Goal: Information Seeking & Learning: Learn about a topic

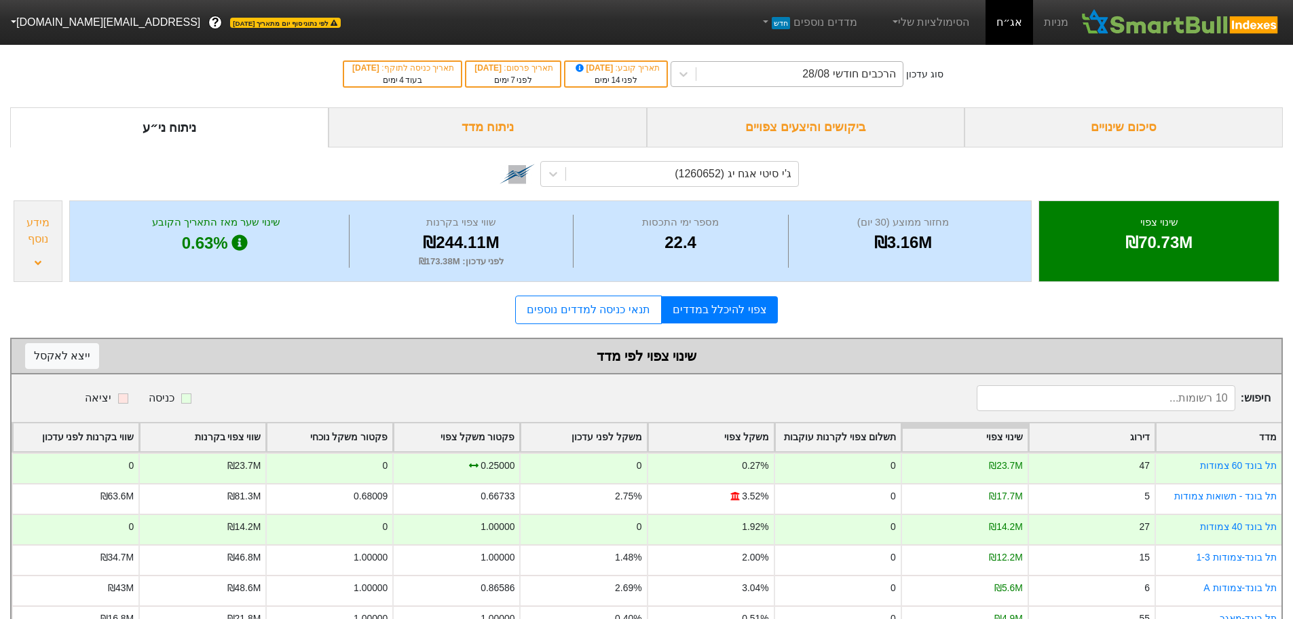
click at [896, 73] on div "הרכבים חודשי 28/08" at bounding box center [850, 74] width 94 height 16
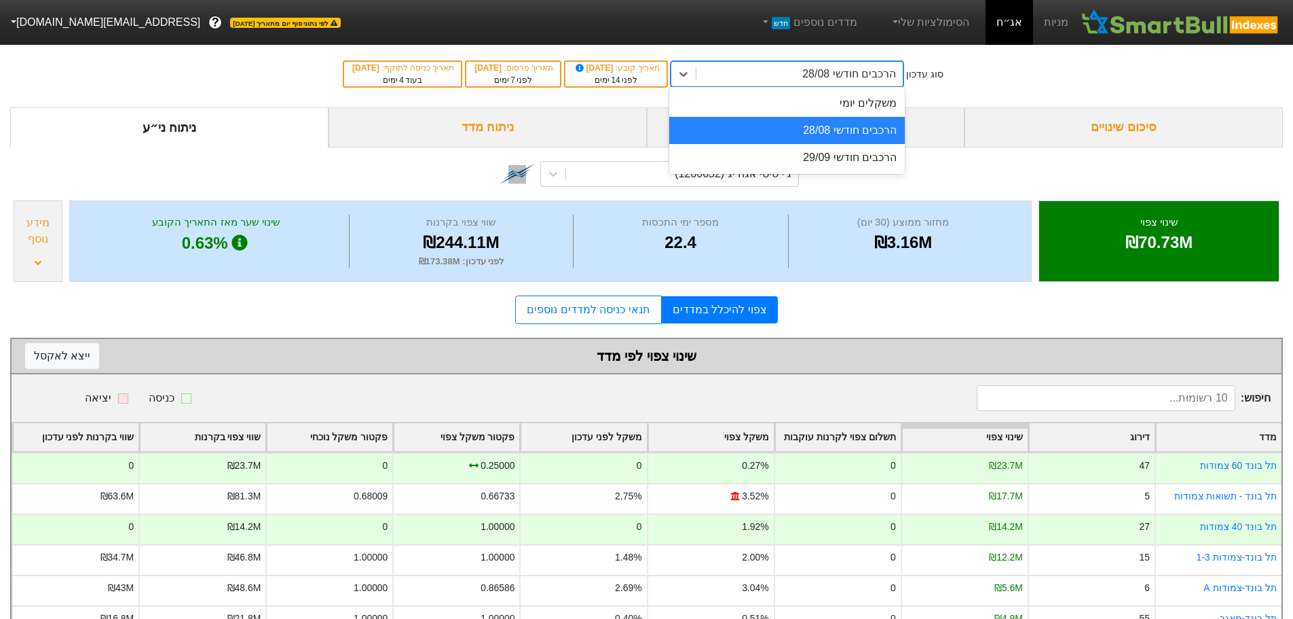
click at [860, 134] on div "הרכבים חודשי 28/08" at bounding box center [787, 130] width 236 height 27
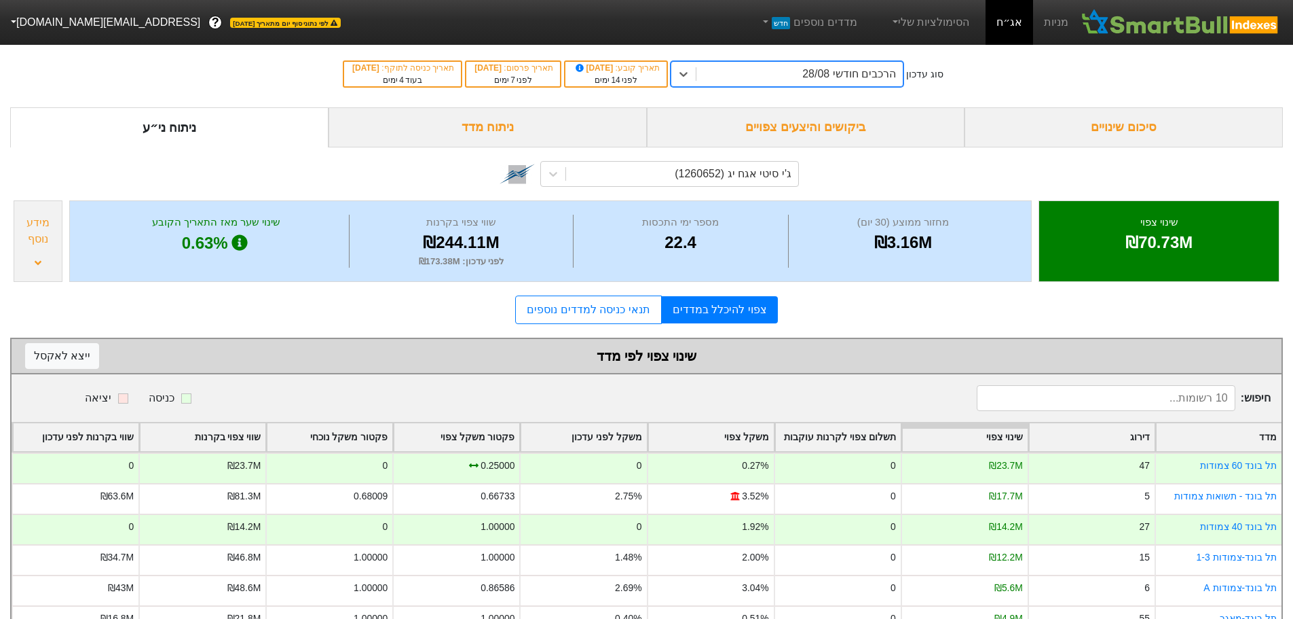
click at [822, 128] on div "ביקושים והיצעים צפויים" at bounding box center [806, 127] width 318 height 40
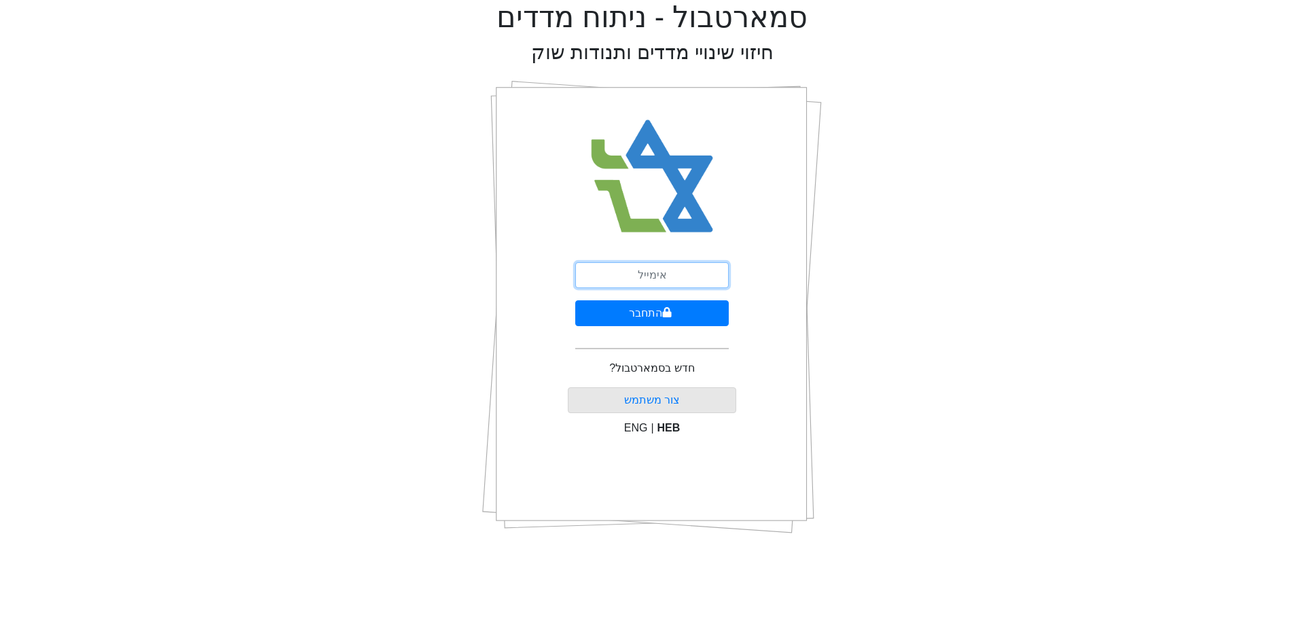
click at [663, 272] on input "email" at bounding box center [651, 275] width 153 height 26
type input "ז"
type input "Z"
type input "[EMAIL_ADDRESS][DOMAIN_NAME]"
click at [642, 313] on button "התחבר" at bounding box center [651, 313] width 153 height 26
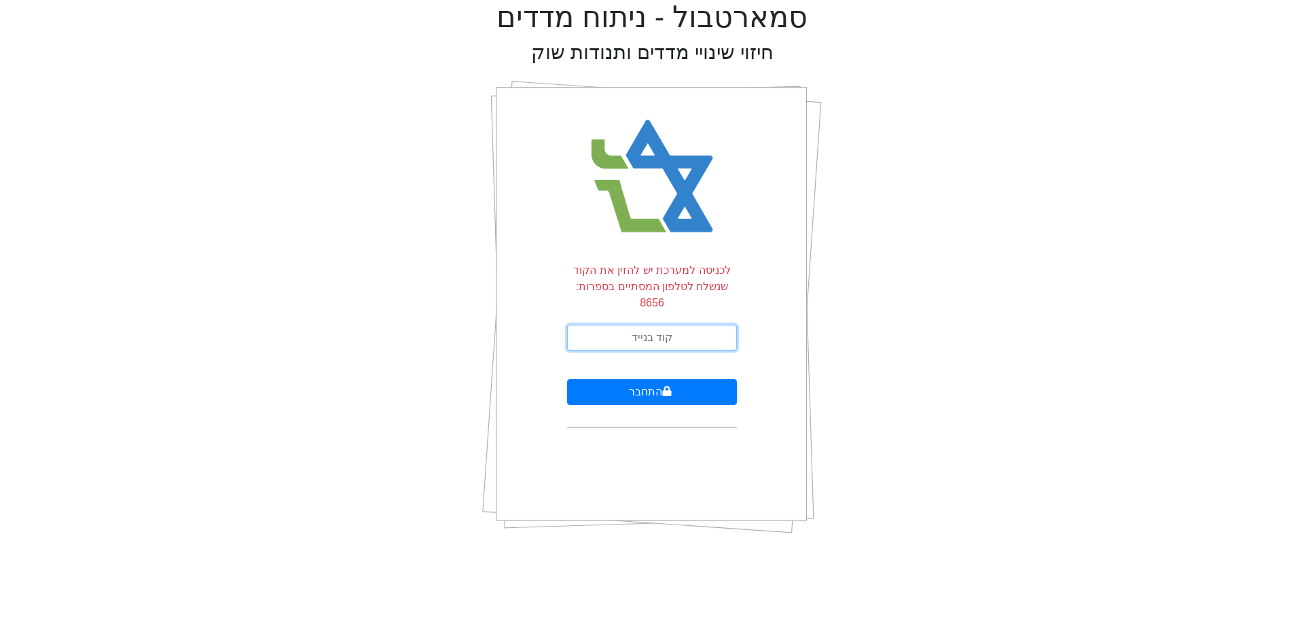
click at [621, 325] on input "text" at bounding box center [652, 338] width 170 height 26
type input "503623"
click at [567, 379] on button "התחבר" at bounding box center [652, 392] width 170 height 26
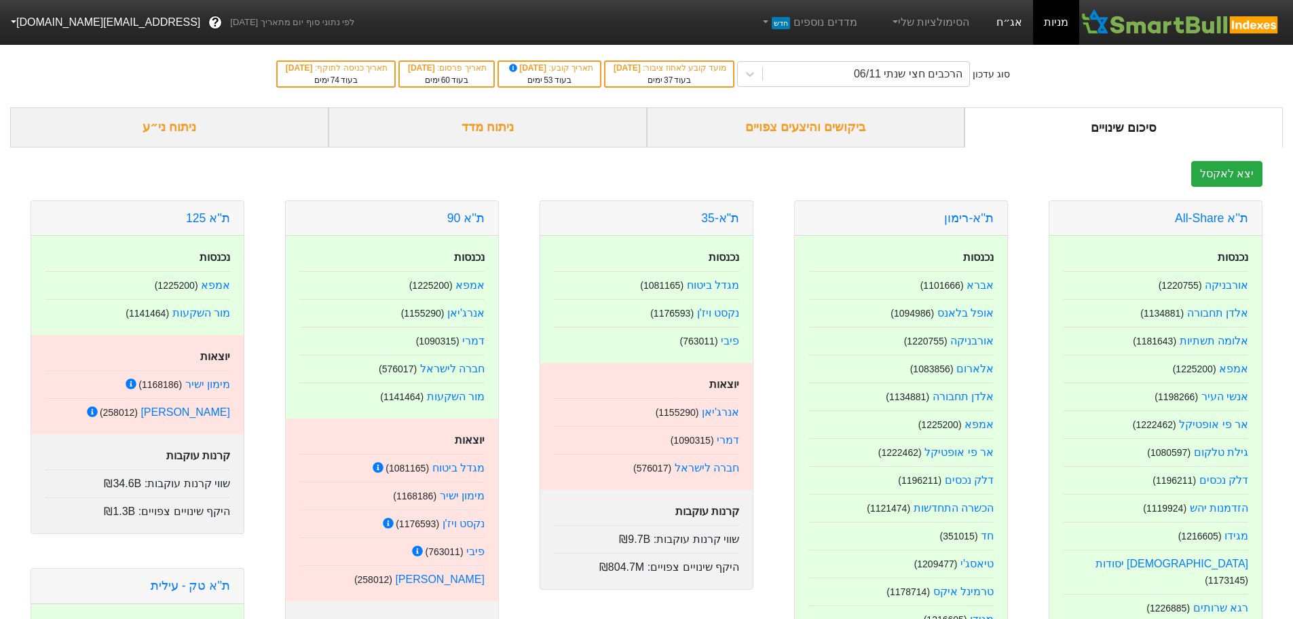
click at [1014, 22] on link "אג״ח" at bounding box center [1010, 22] width 48 height 45
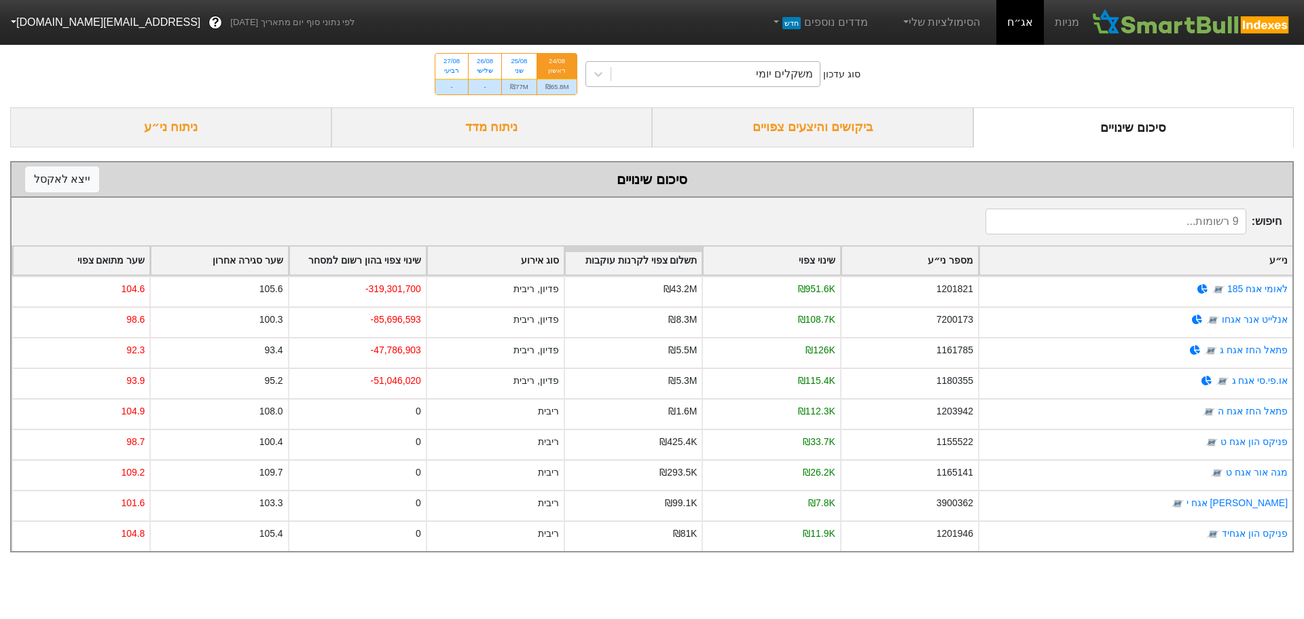
click at [792, 81] on div "משקלים יומי" at bounding box center [784, 74] width 57 height 16
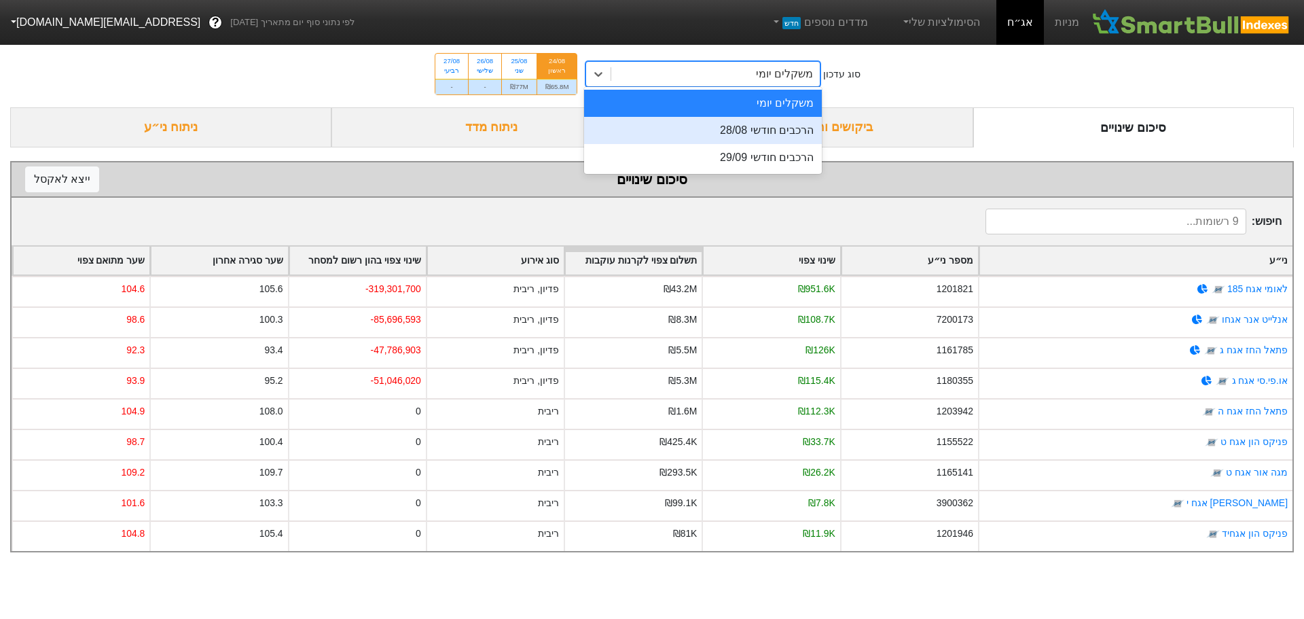
click at [764, 126] on div "הרכבים חודשי 28/08" at bounding box center [703, 130] width 238 height 27
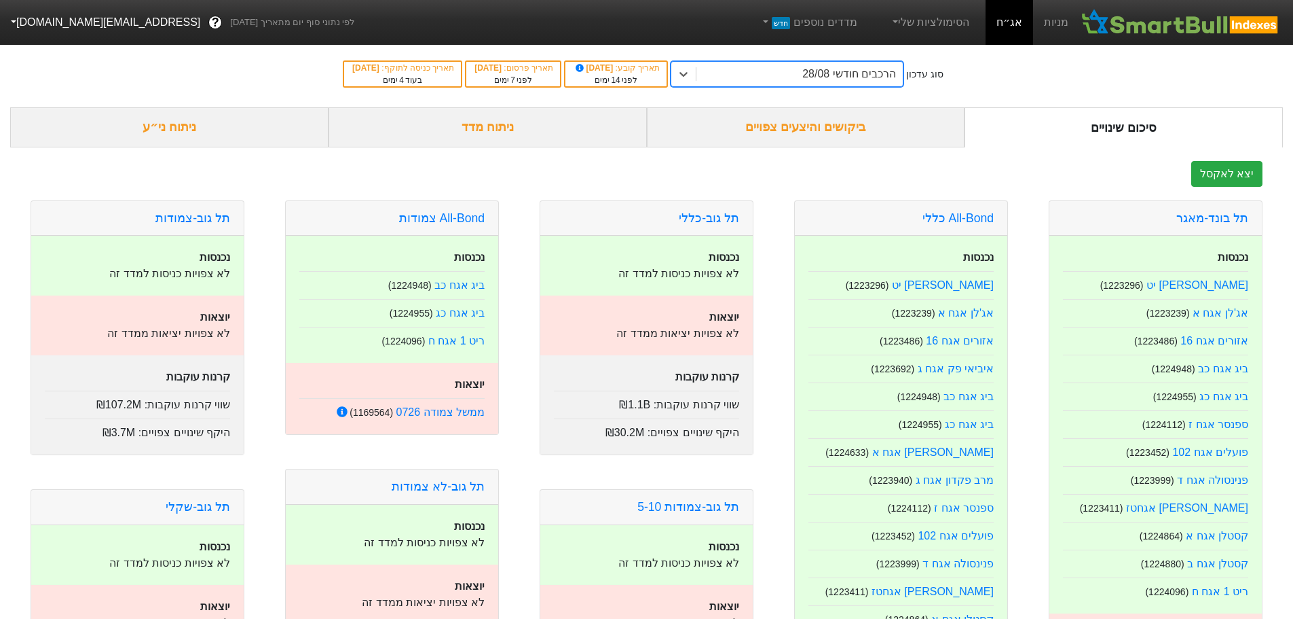
click at [830, 128] on div "ביקושים והיצעים צפויים" at bounding box center [806, 127] width 318 height 40
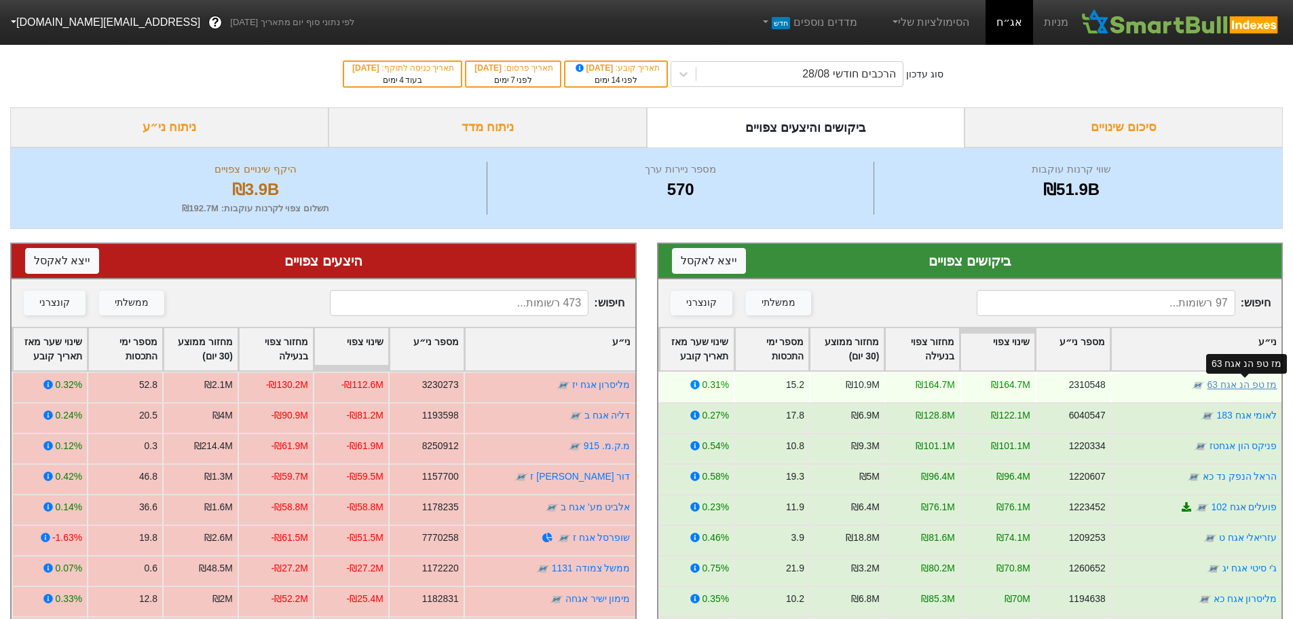
click at [1241, 379] on link "מז טפ הנ אגח 63" at bounding box center [1242, 384] width 70 height 11
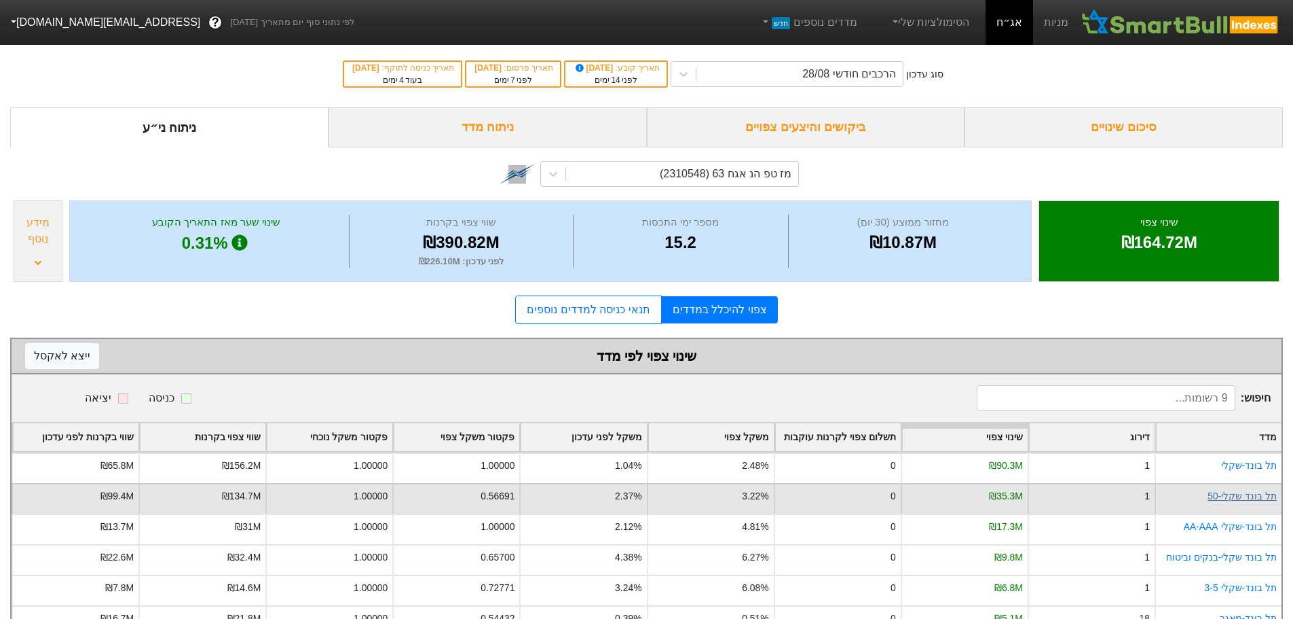
click at [1249, 492] on link "תל בונד שקלי-50" at bounding box center [1242, 495] width 69 height 11
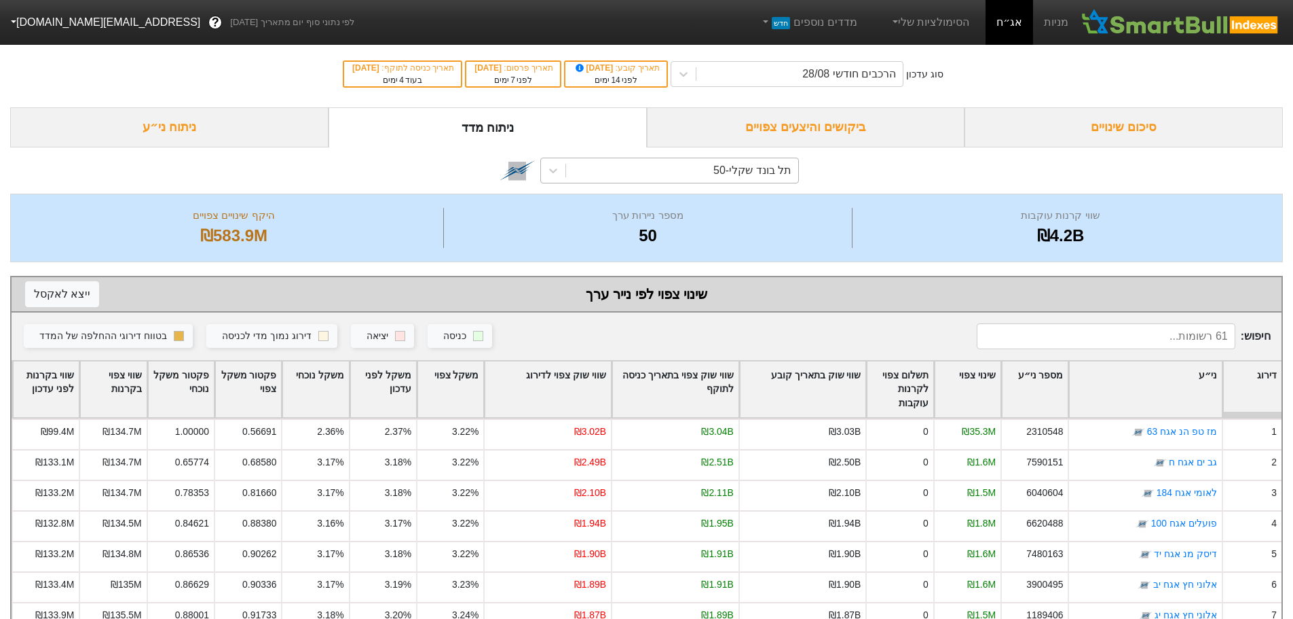
click at [725, 171] on div "תל בונד שקלי-50" at bounding box center [753, 170] width 78 height 16
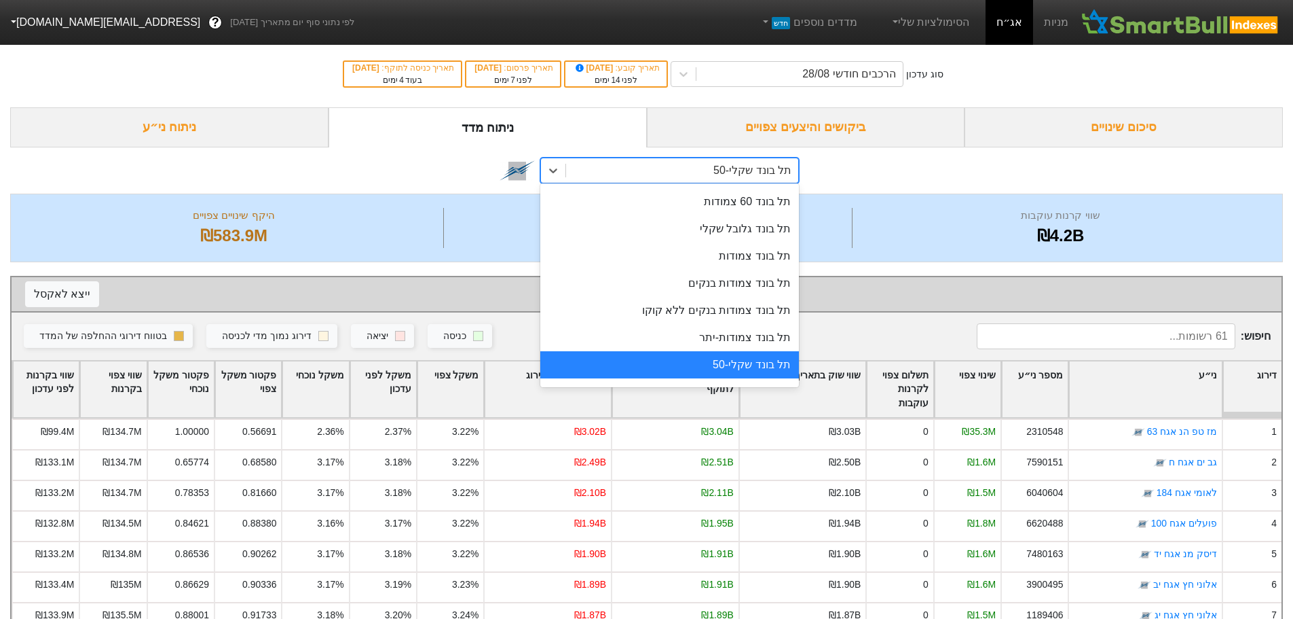
scroll to position [147, 0]
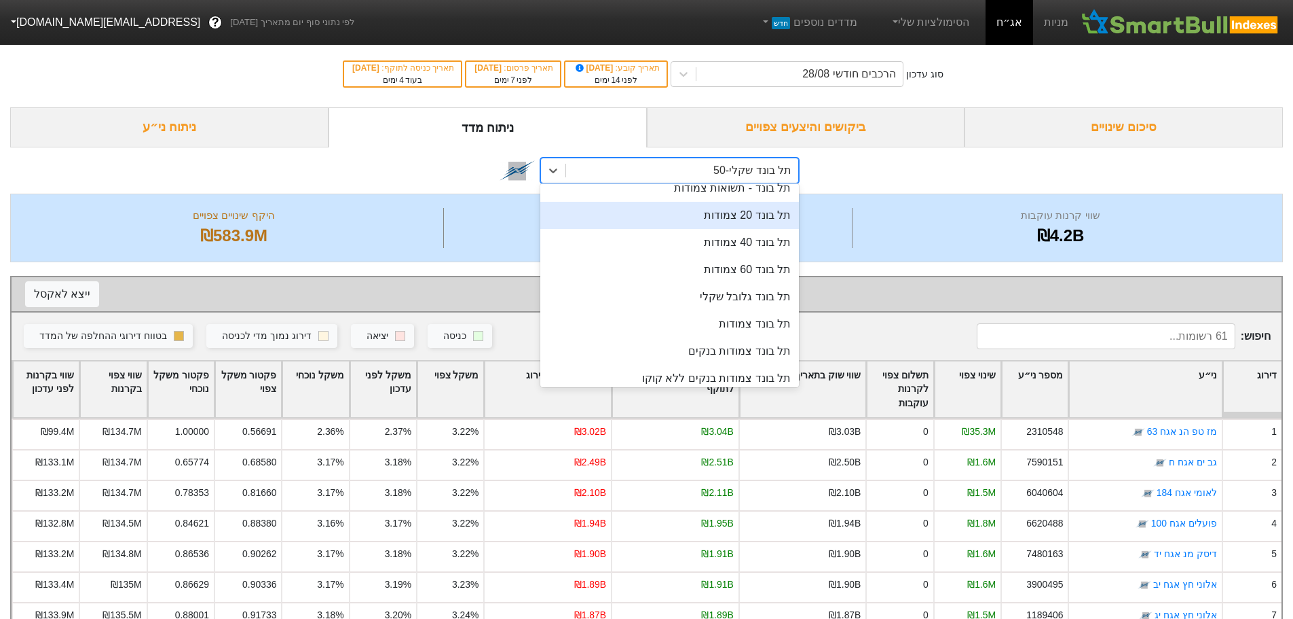
click at [715, 223] on div "תל בונד 20 צמודות" at bounding box center [669, 215] width 259 height 27
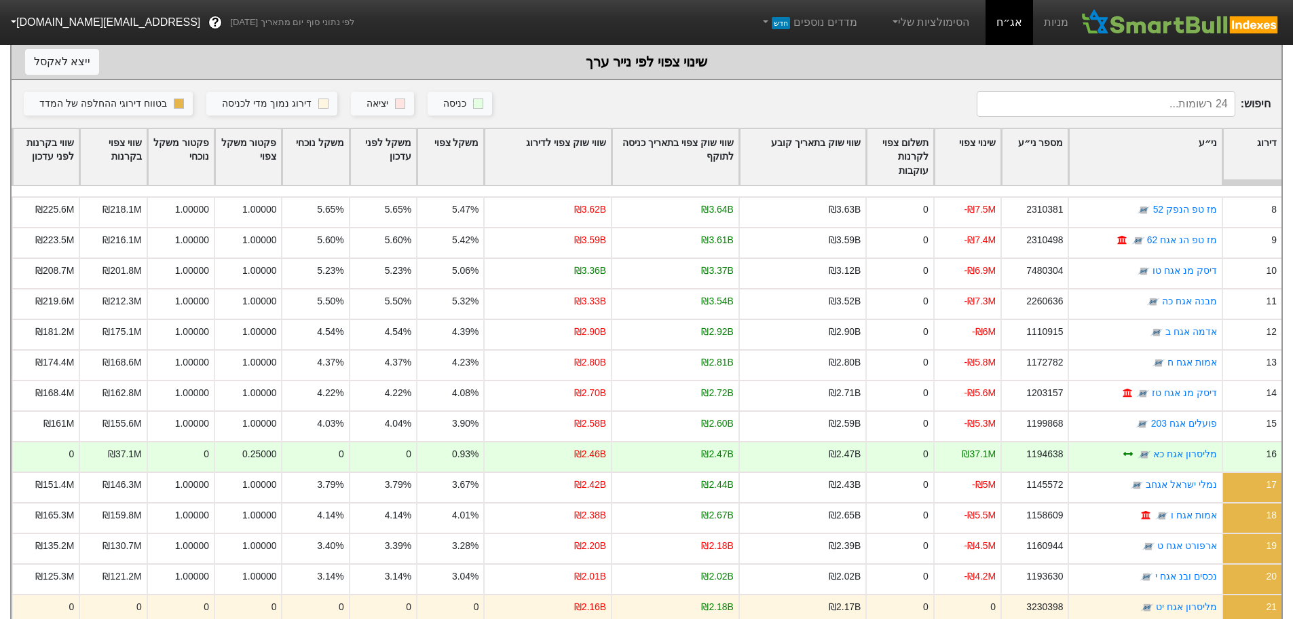
scroll to position [300, 0]
